Goal: Transaction & Acquisition: Purchase product/service

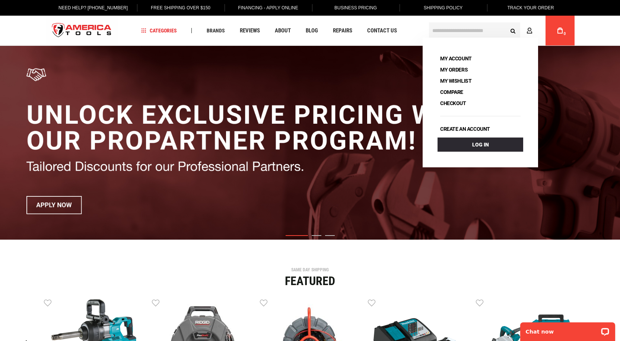
click at [465, 31] on input "text" at bounding box center [474, 30] width 91 height 16
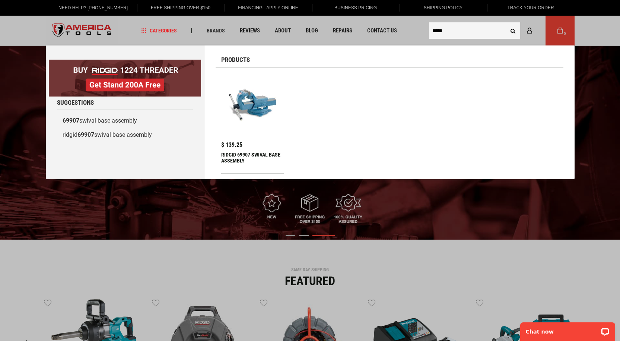
type input "*****"
click at [506, 23] on button "Search" at bounding box center [513, 30] width 14 height 14
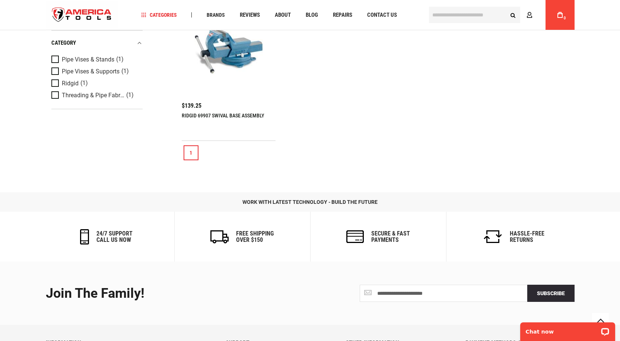
scroll to position [74, 0]
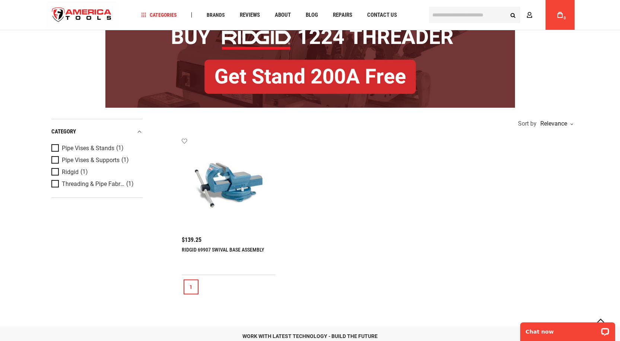
click at [230, 192] on img at bounding box center [228, 184] width 79 height 79
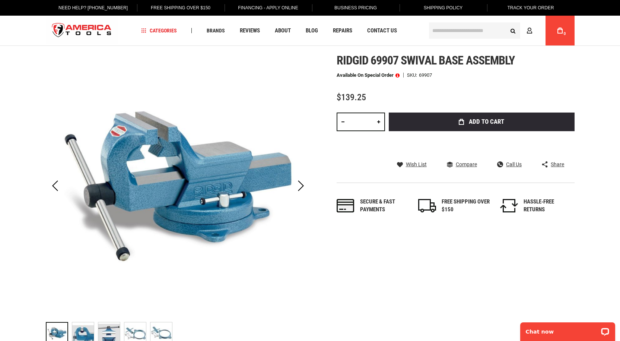
scroll to position [186, 0]
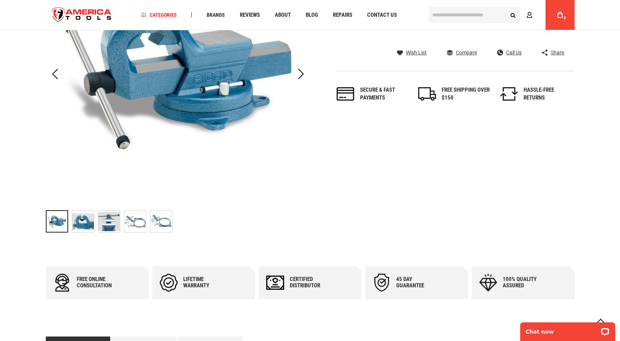
click at [80, 220] on img "RIDGID 69907 SWIVAL BASE ASSEMBLY" at bounding box center [83, 221] width 22 height 22
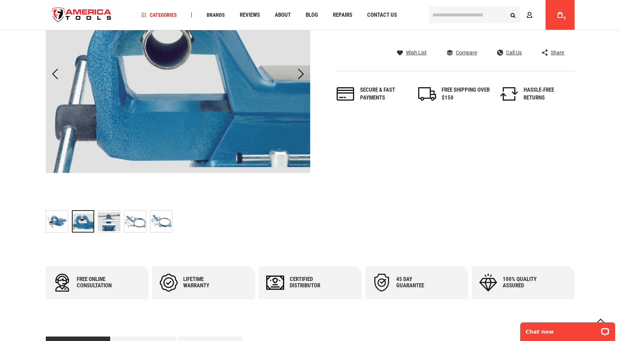
click at [106, 218] on img "RIDGID 69907 SWIVAL BASE ASSEMBLY" at bounding box center [109, 221] width 22 height 22
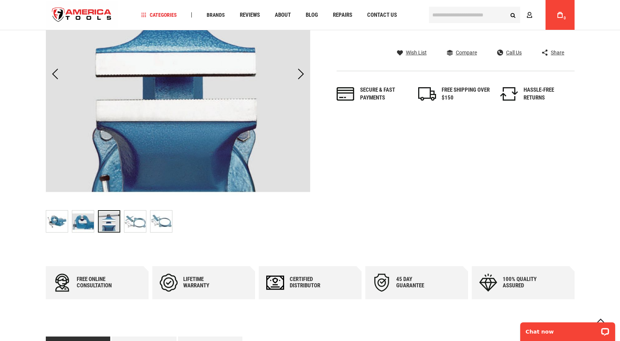
click at [128, 220] on img "RIDGID 69907 SWIVAL BASE ASSEMBLY" at bounding box center [135, 221] width 22 height 22
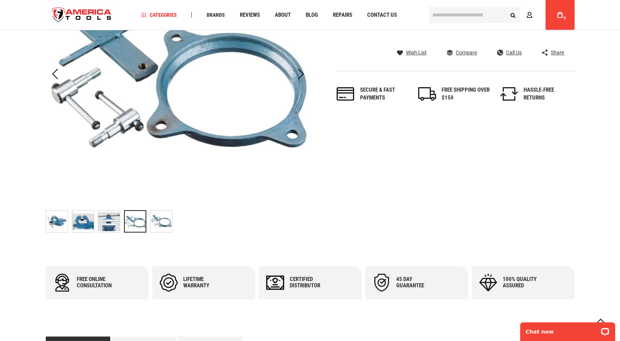
click at [159, 220] on img "RIDGID 69907 SWIVAL BASE ASSEMBLY" at bounding box center [161, 221] width 22 height 22
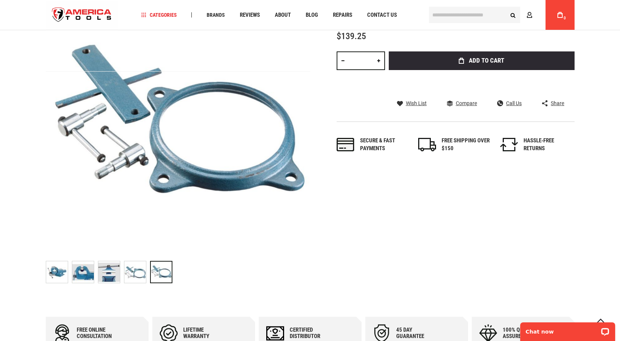
scroll to position [149, 0]
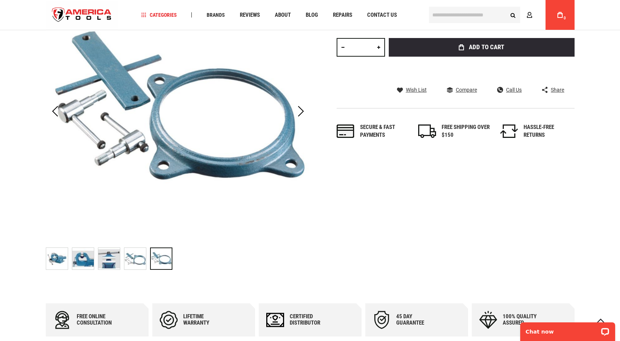
click at [84, 255] on img "RIDGID 69907 SWIVAL BASE ASSEMBLY" at bounding box center [83, 259] width 22 height 22
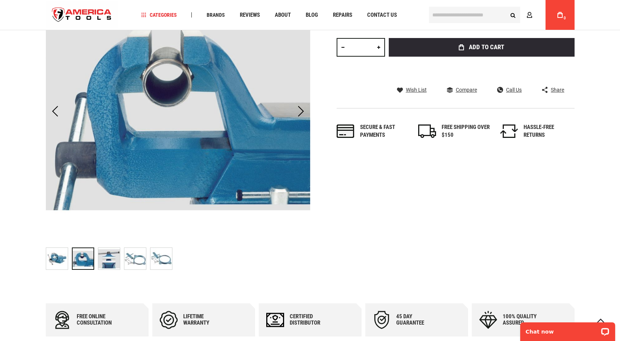
click at [63, 257] on img "RIDGID 69907 SWIVAL BASE ASSEMBLY" at bounding box center [57, 259] width 22 height 22
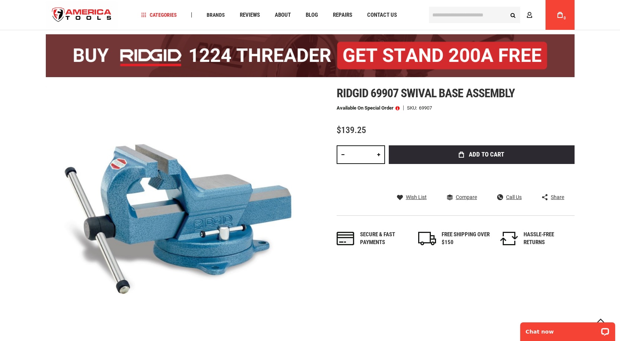
scroll to position [37, 0]
